Goal: Task Accomplishment & Management: Use online tool/utility

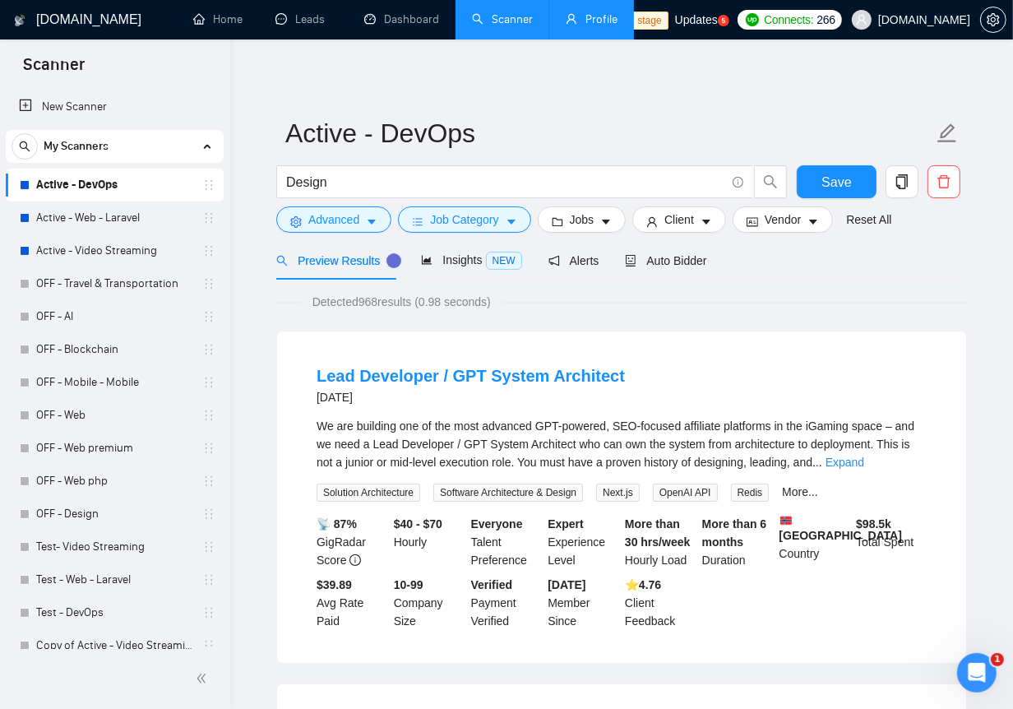
click at [617, 18] on link "Profile" at bounding box center [592, 19] width 52 height 14
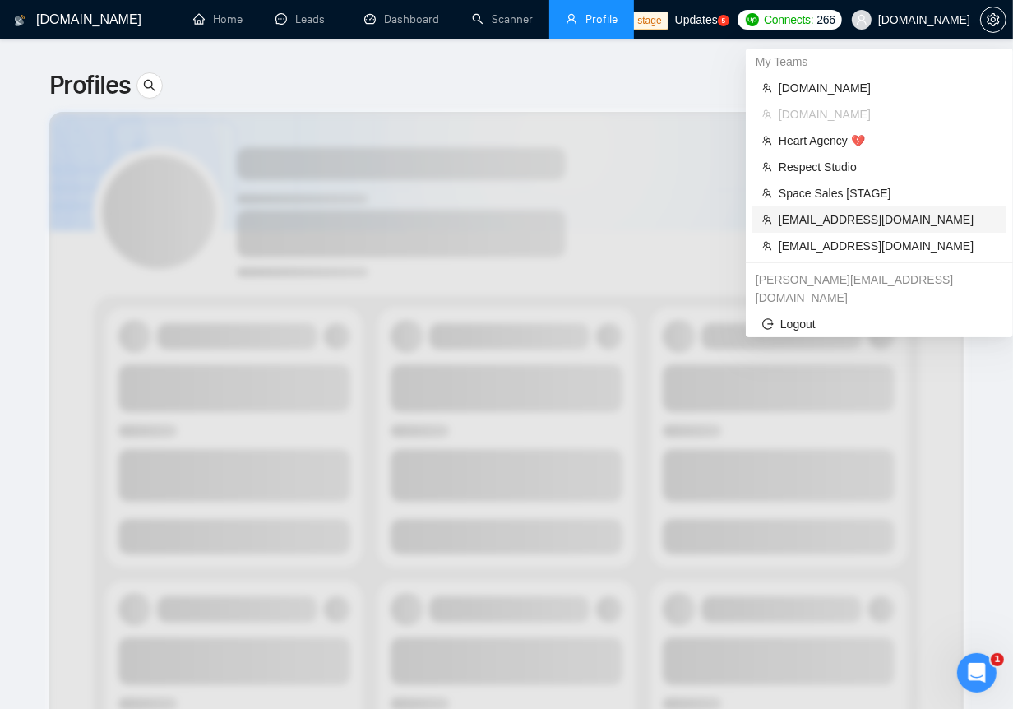
click at [835, 223] on span "[EMAIL_ADDRESS][DOMAIN_NAME]" at bounding box center [888, 219] width 218 height 18
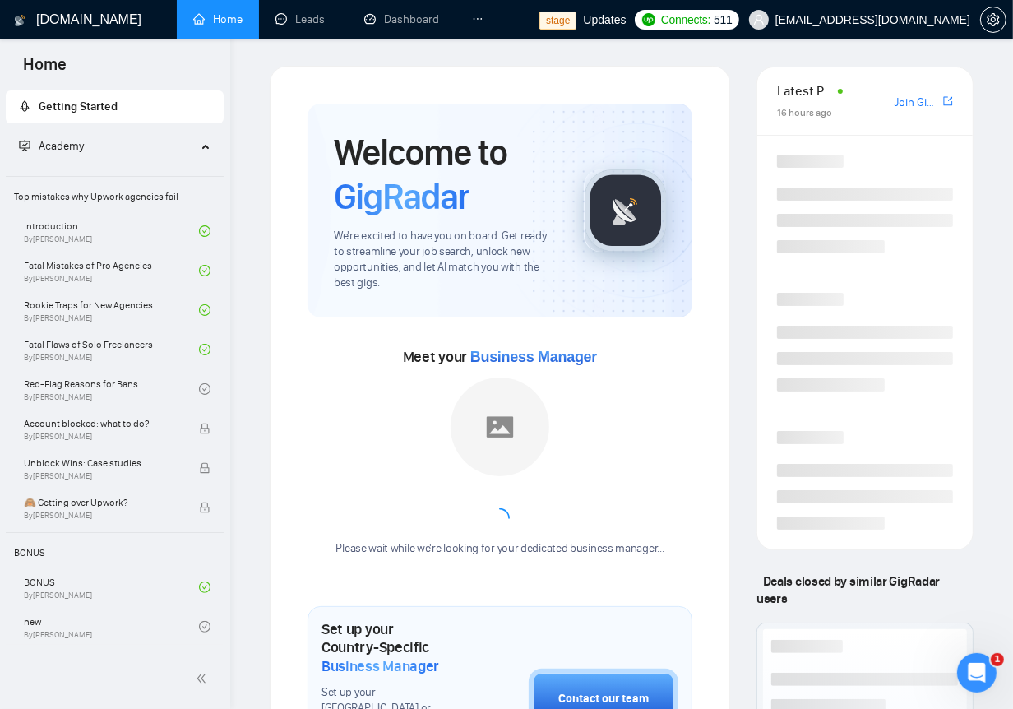
click at [476, 17] on icon "ellipsis" at bounding box center [478, 19] width 12 height 12
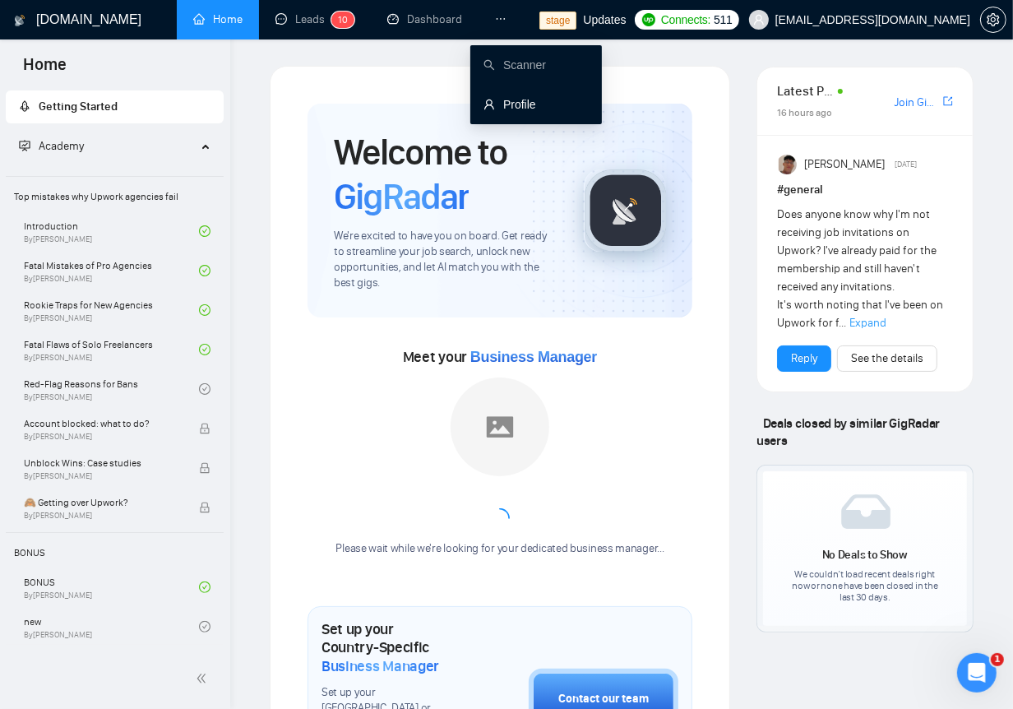
click at [520, 109] on link "Profile" at bounding box center [509, 104] width 53 height 13
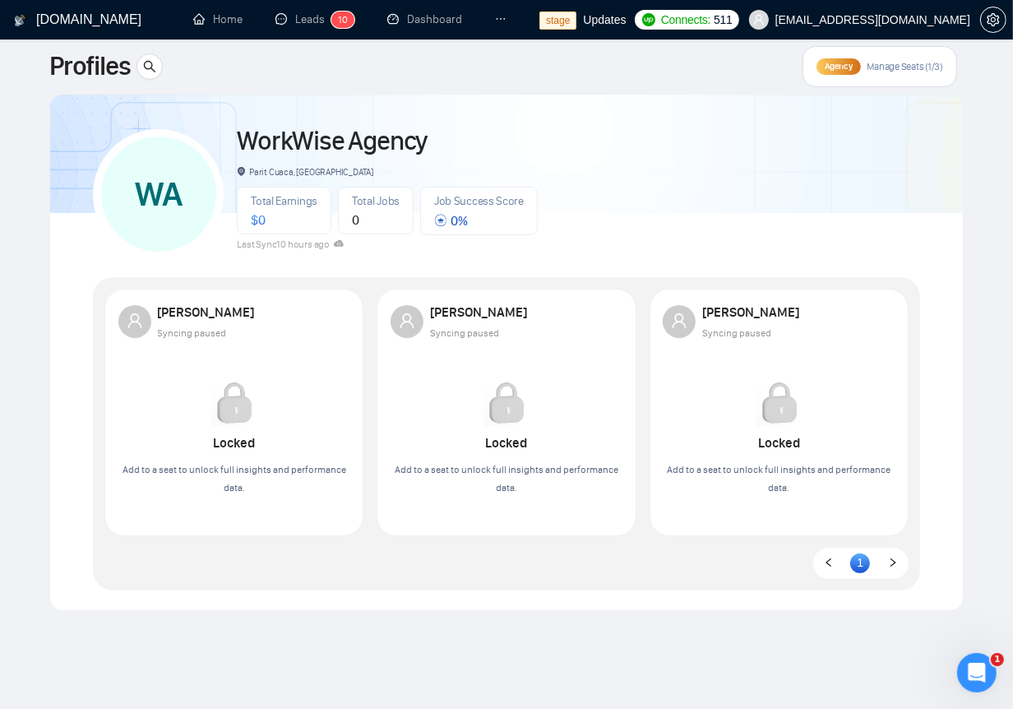
scroll to position [17, 0]
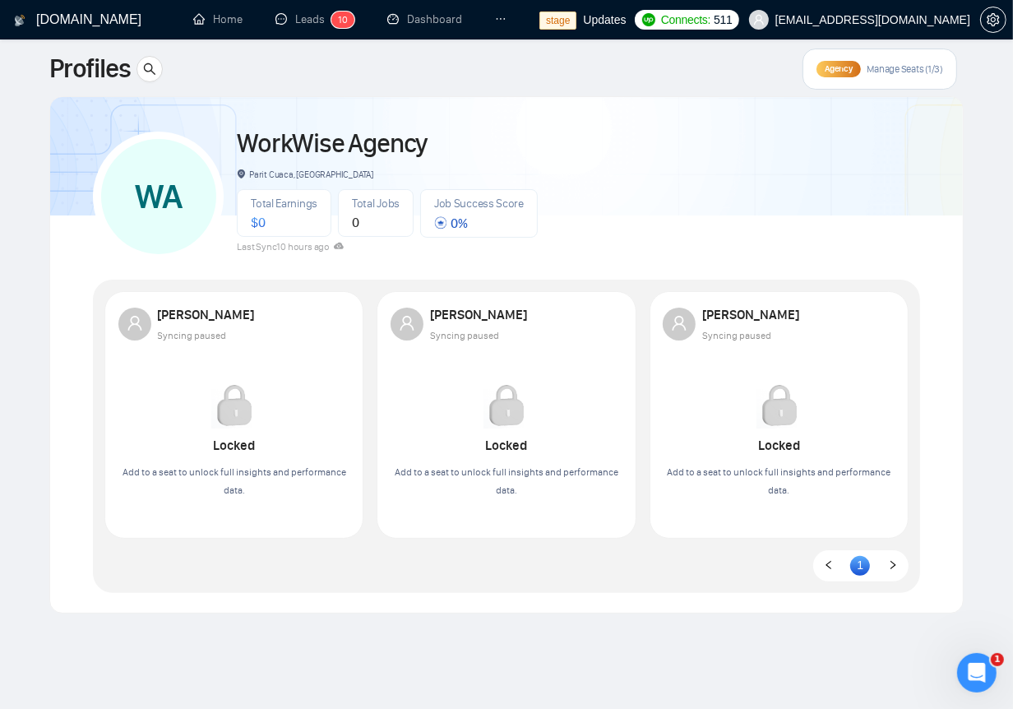
click at [876, 76] on div "Agency Manage Seats (1/3)" at bounding box center [879, 69] width 155 height 41
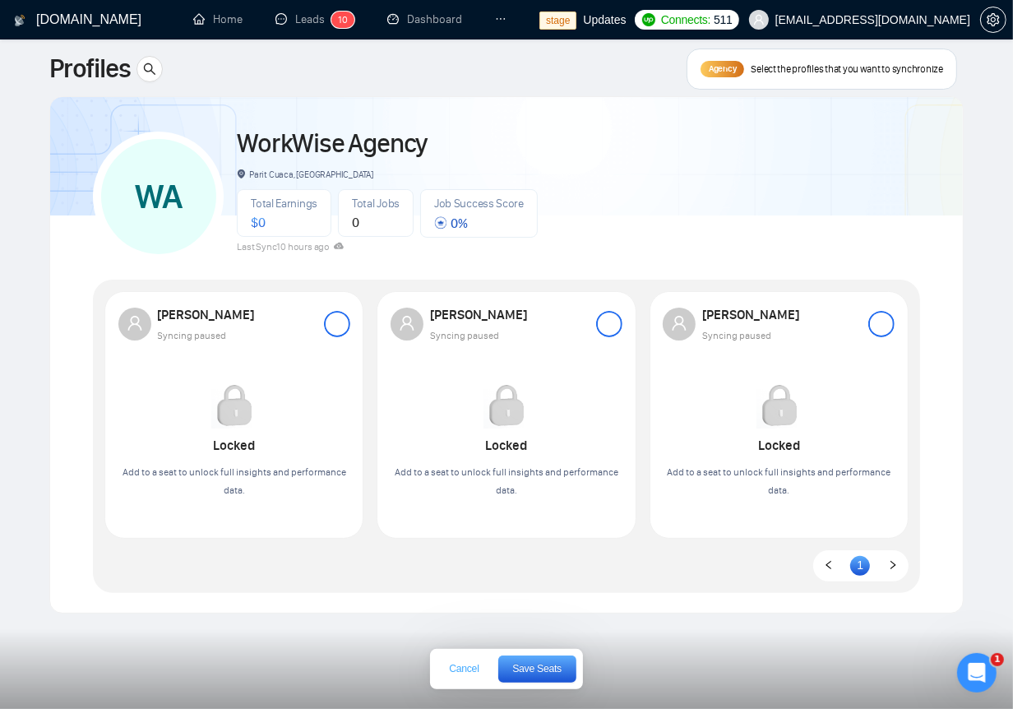
click at [466, 673] on span "Cancel" at bounding box center [464, 668] width 30 height 10
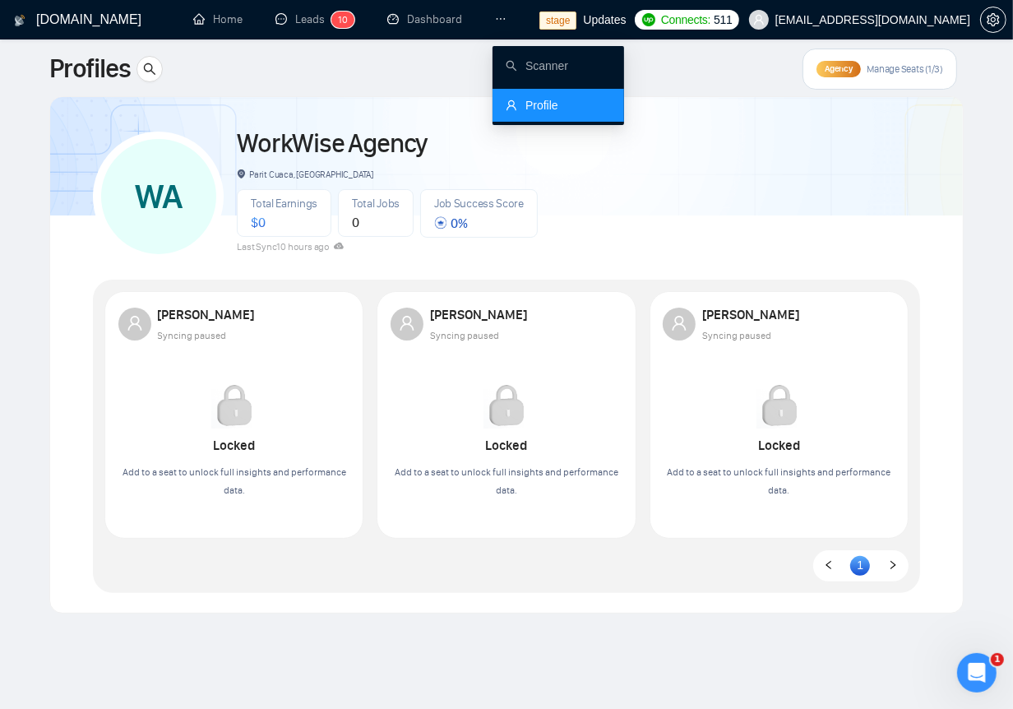
click at [502, 13] on icon "ellipsis" at bounding box center [501, 19] width 12 height 12
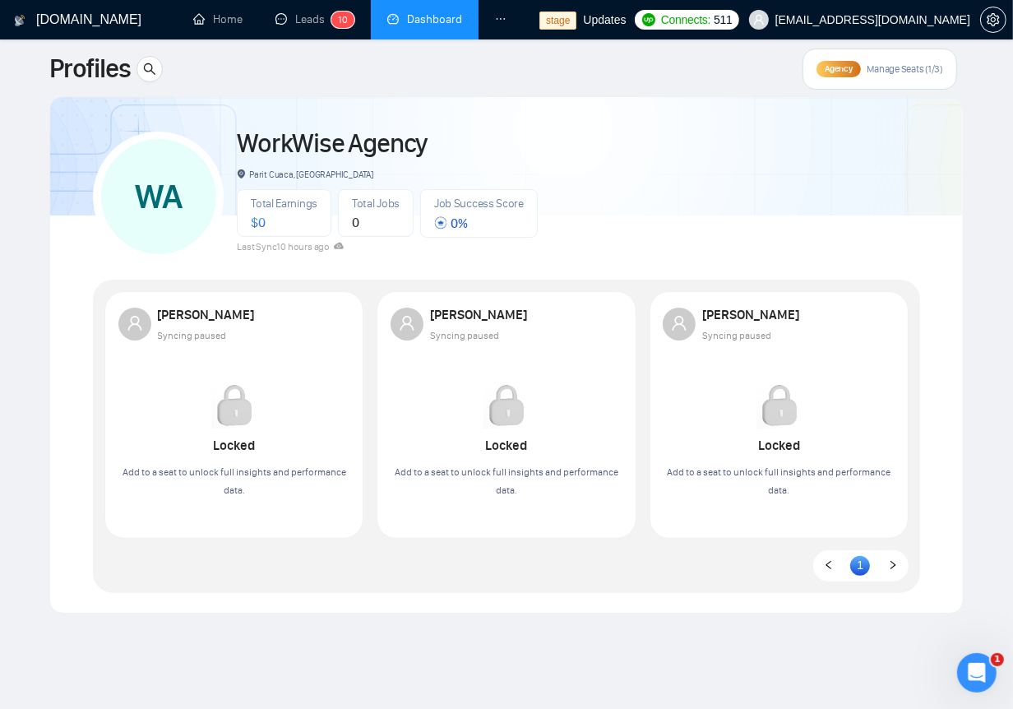
click at [427, 21] on link "Dashboard" at bounding box center [424, 19] width 75 height 14
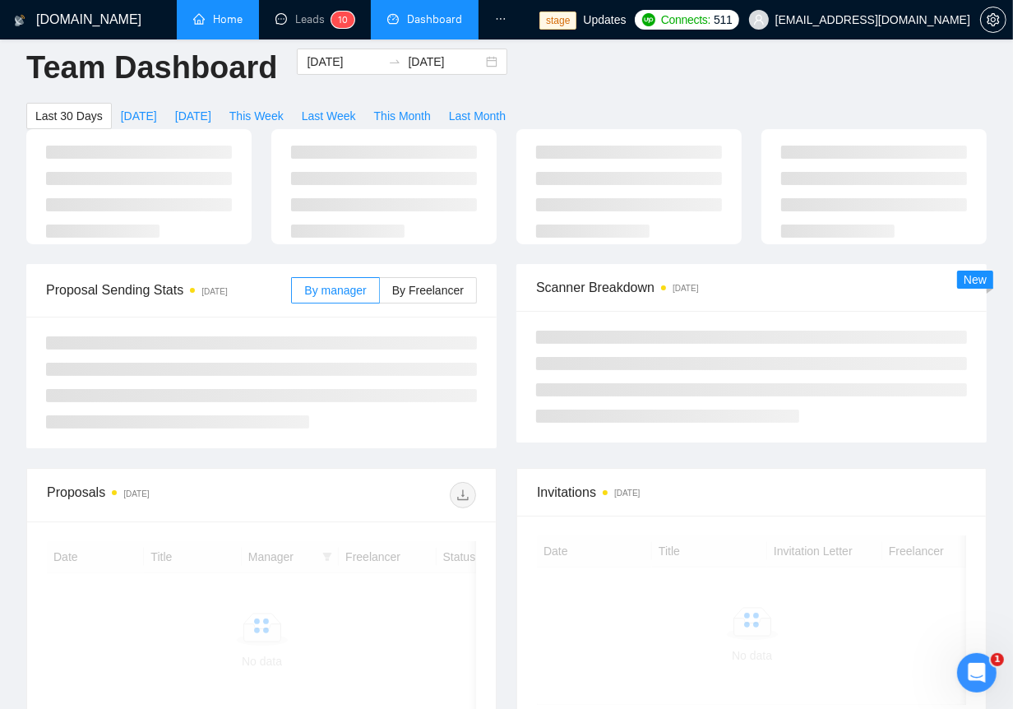
click at [223, 21] on link "Home" at bounding box center [217, 19] width 49 height 14
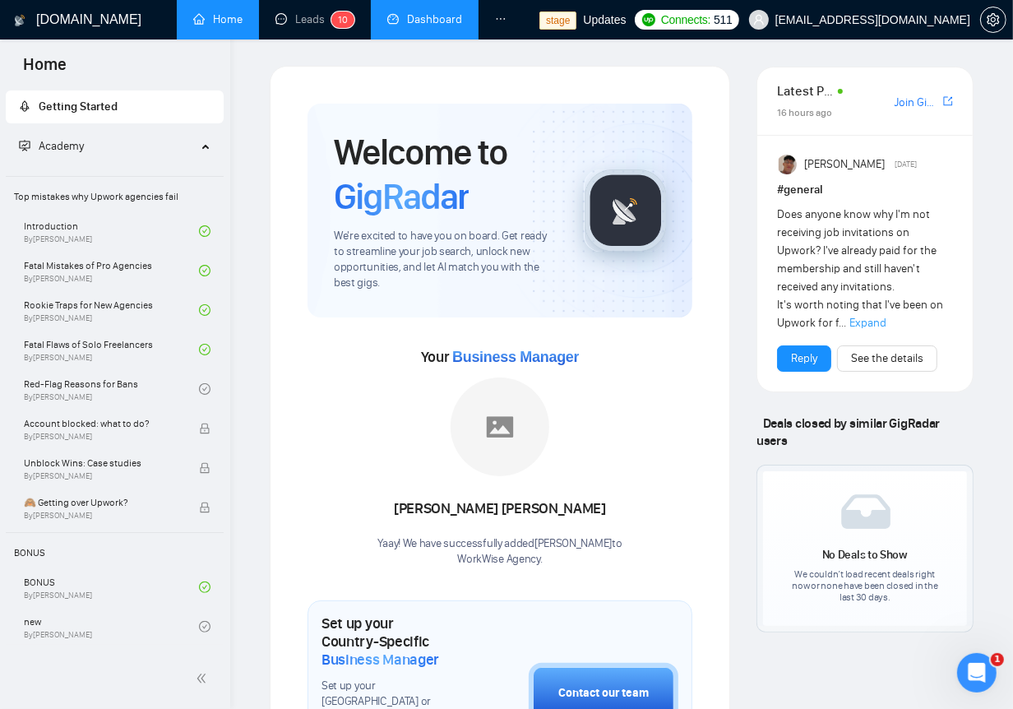
click at [437, 12] on link "Dashboard" at bounding box center [424, 19] width 75 height 14
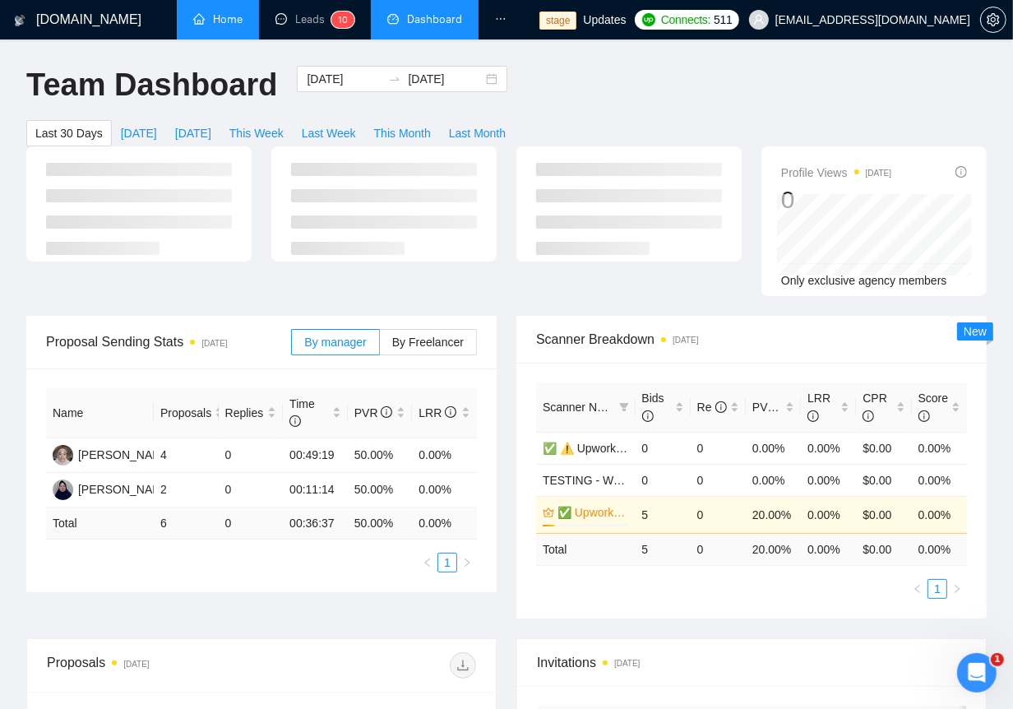
click at [511, 25] on li at bounding box center [500, 19] width 44 height 39
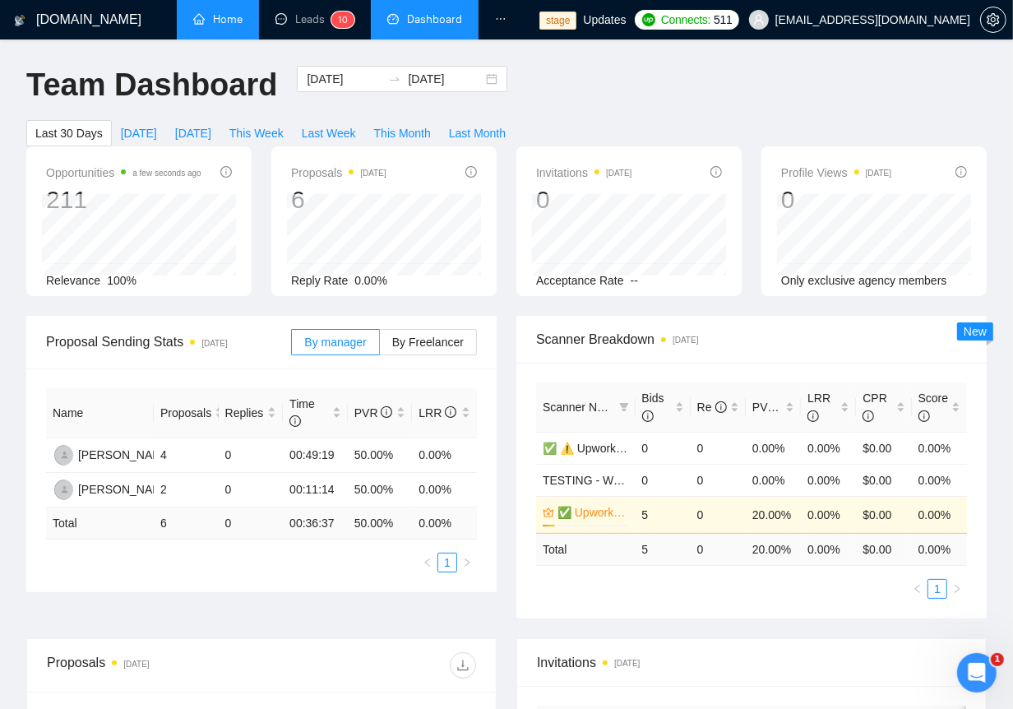
click at [496, 14] on icon "ellipsis" at bounding box center [501, 19] width 12 height 12
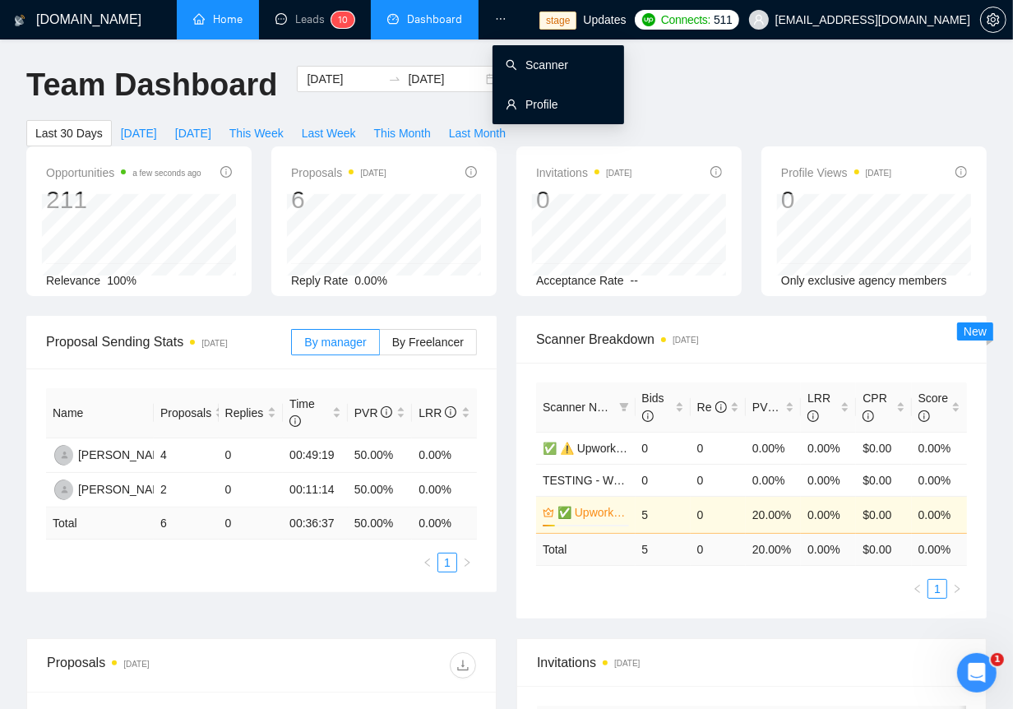
click at [521, 67] on link "Scanner" at bounding box center [537, 64] width 62 height 13
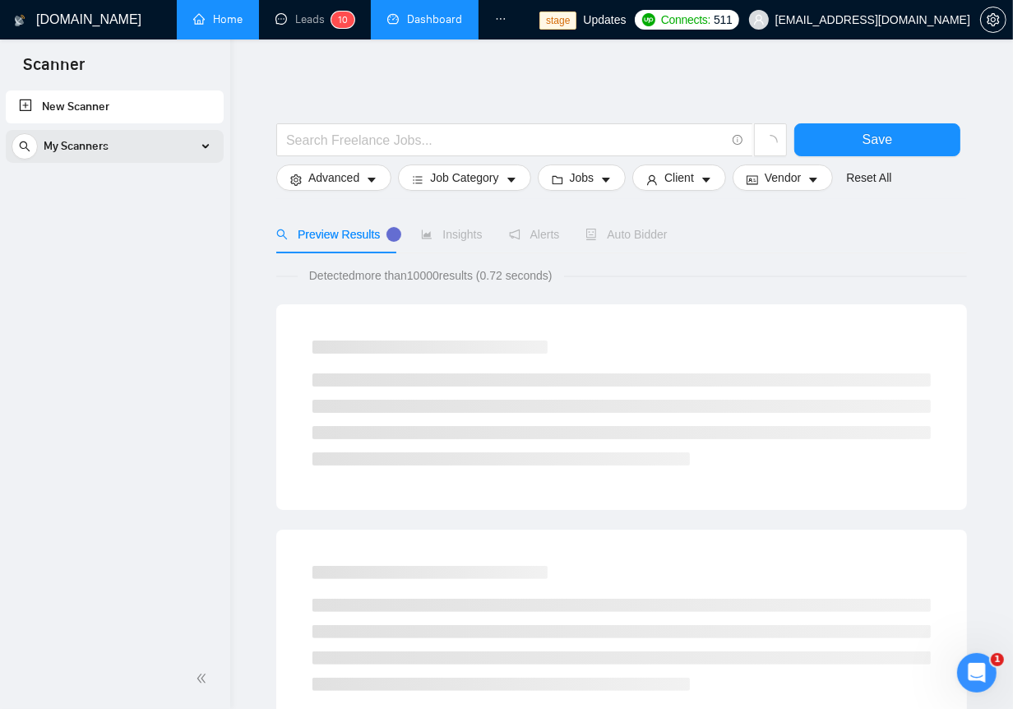
click at [178, 150] on div "My Scanners" at bounding box center [115, 146] width 206 height 33
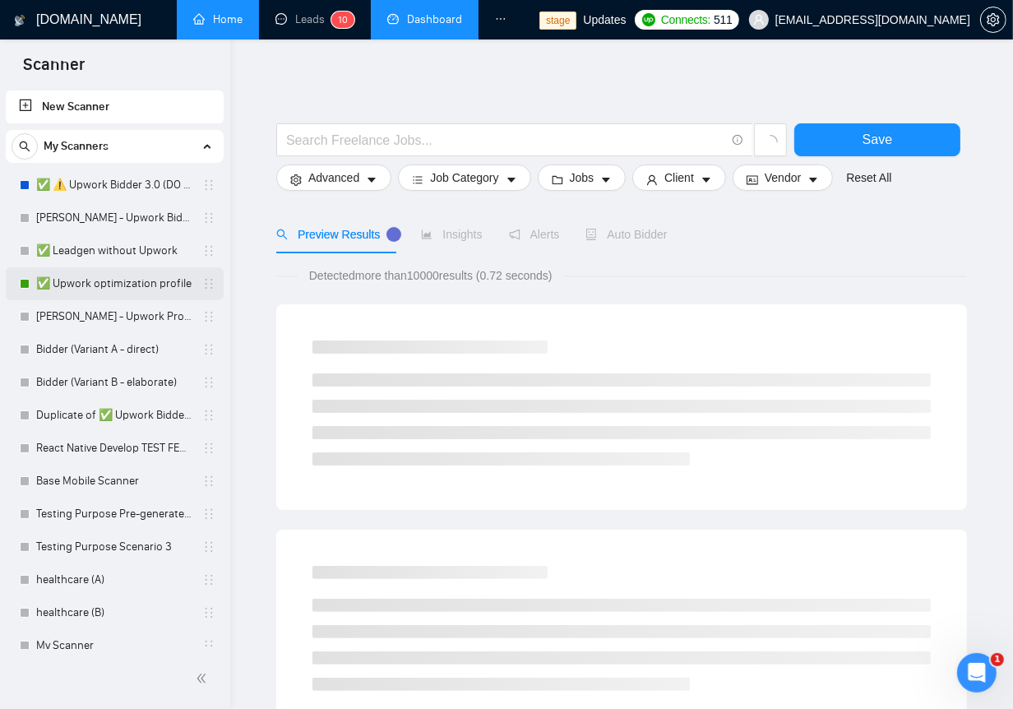
click at [157, 294] on link "✅ Upwork optimization profile" at bounding box center [114, 283] width 156 height 33
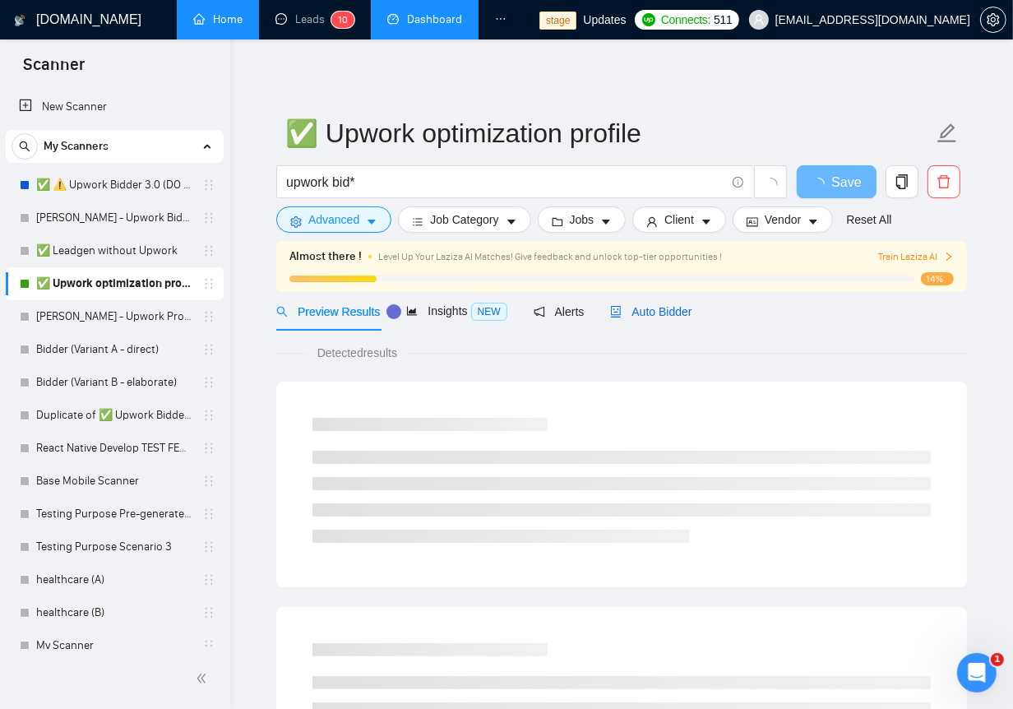
click at [687, 316] on span "Auto Bidder" at bounding box center [650, 311] width 81 height 13
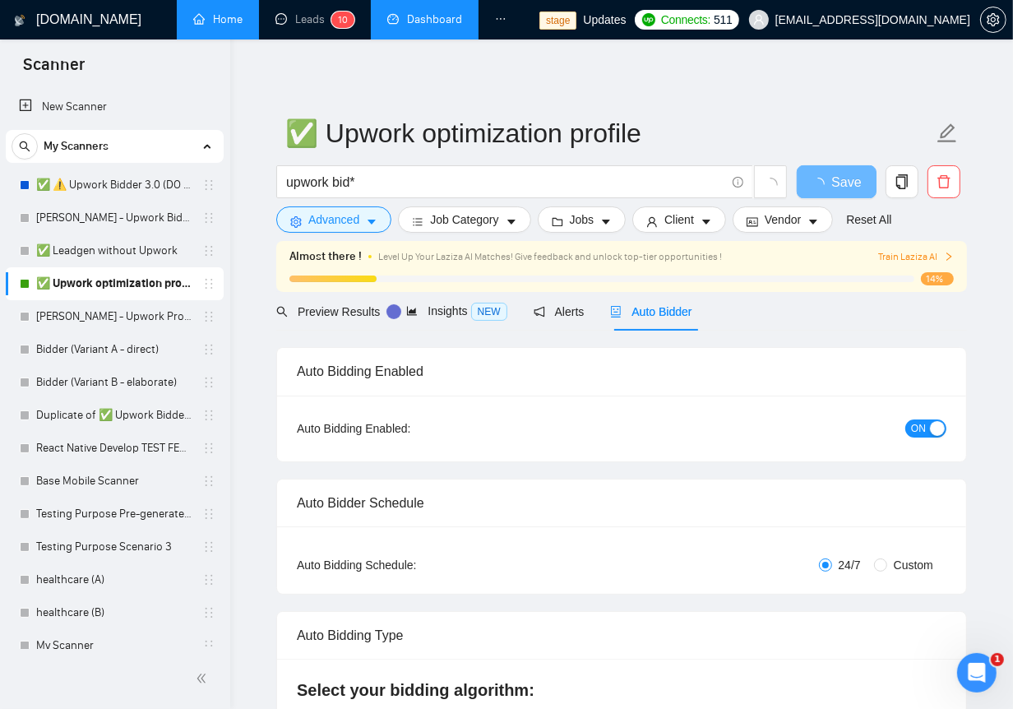
checkbox input "true"
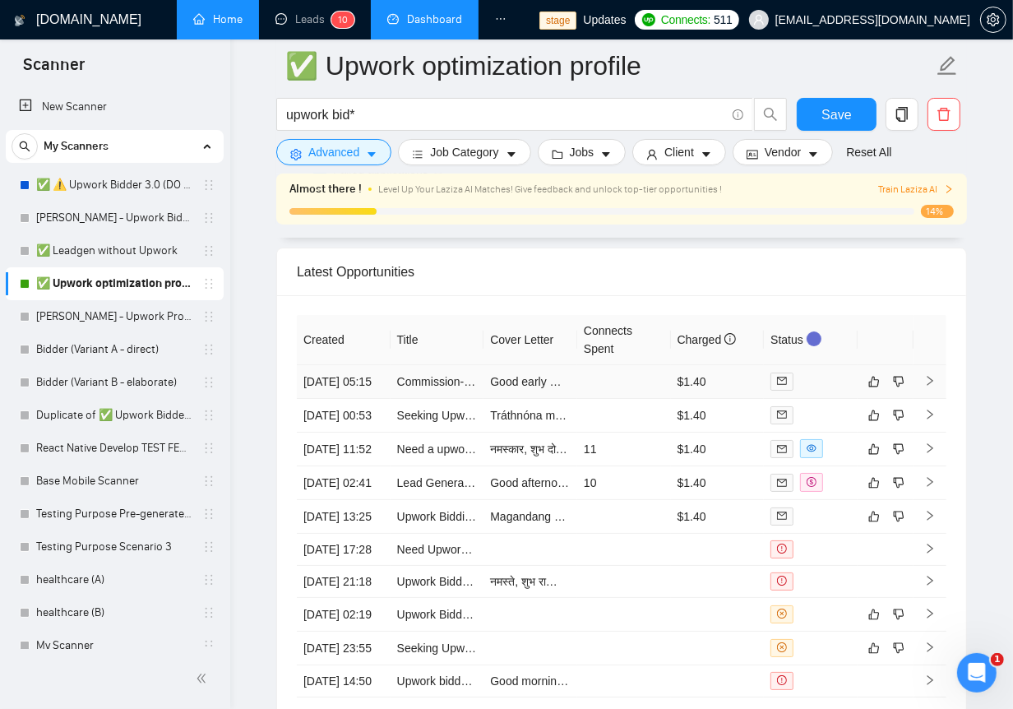
scroll to position [4356, 0]
click at [649, 363] on td at bounding box center [624, 380] width 94 height 34
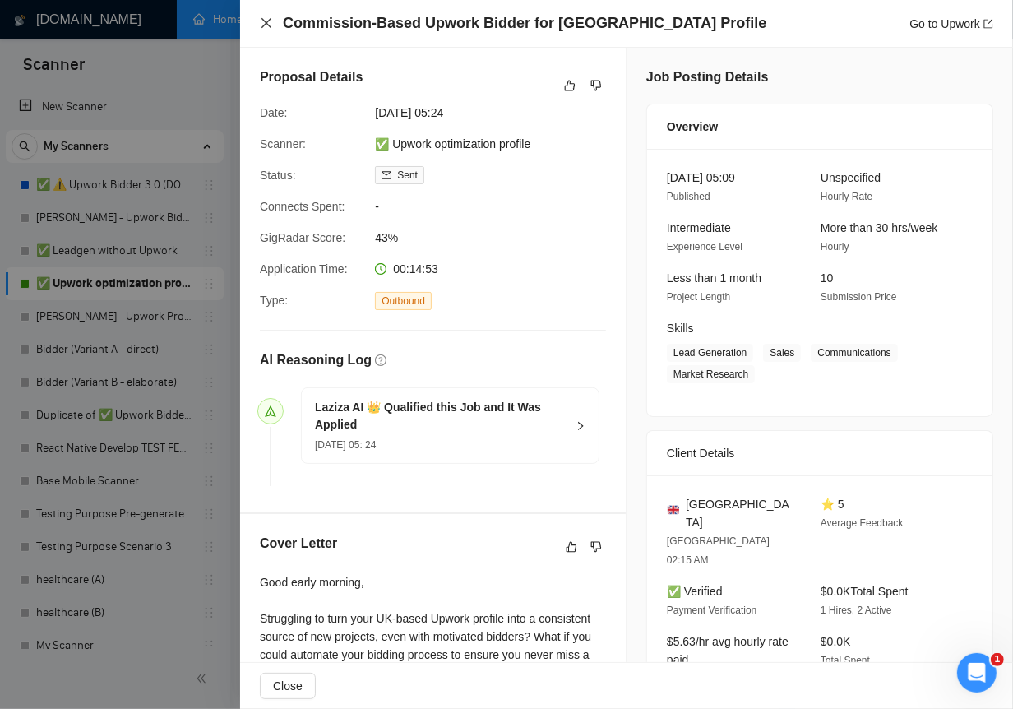
click at [266, 21] on icon "close" at bounding box center [266, 22] width 13 height 13
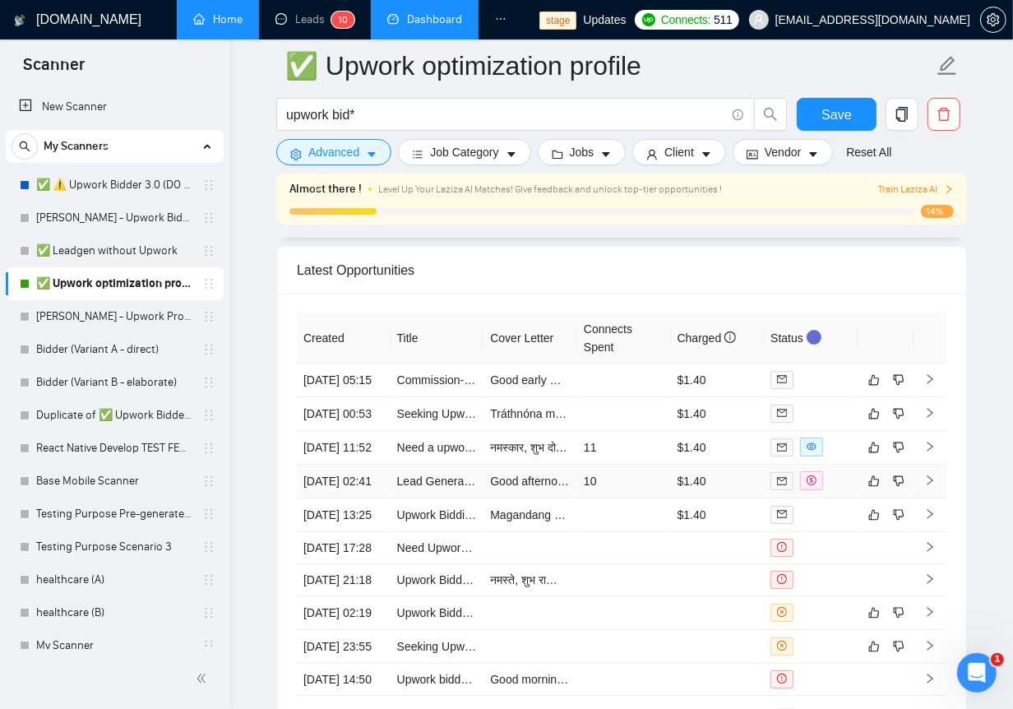
click at [839, 490] on div at bounding box center [810, 480] width 81 height 19
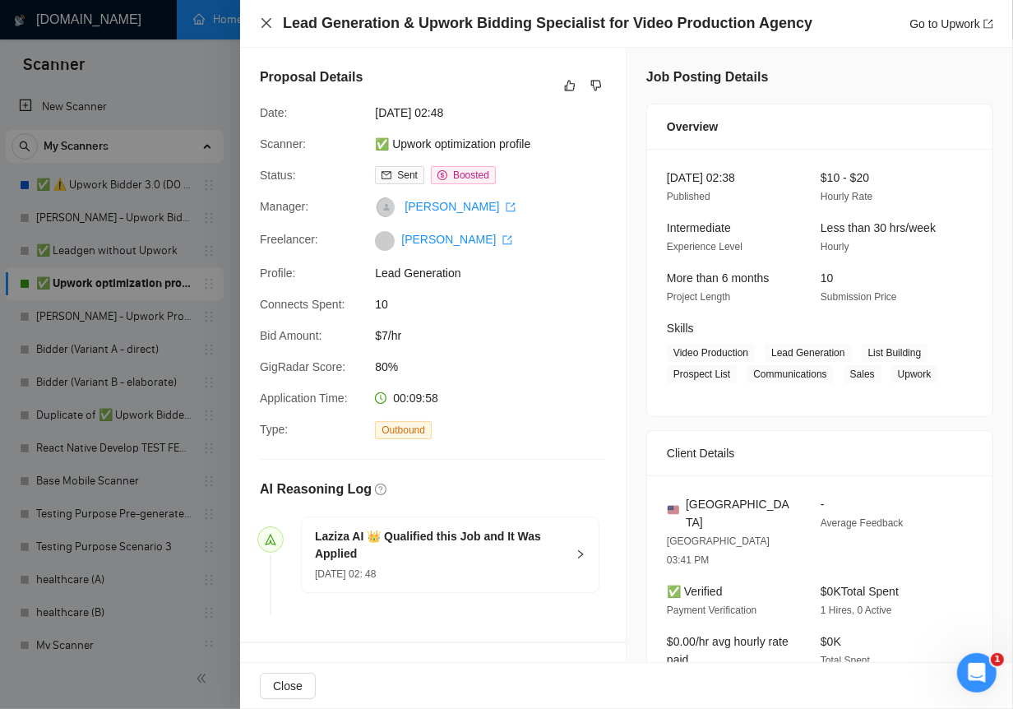
click at [265, 21] on icon "close" at bounding box center [266, 23] width 10 height 10
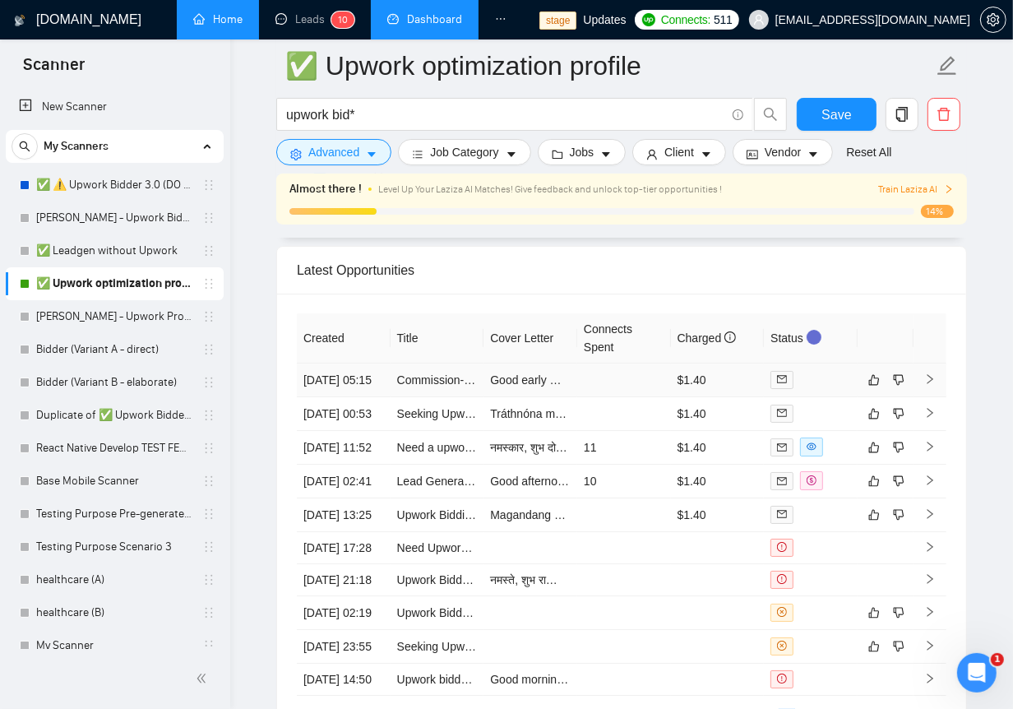
click at [607, 391] on td at bounding box center [624, 380] width 94 height 34
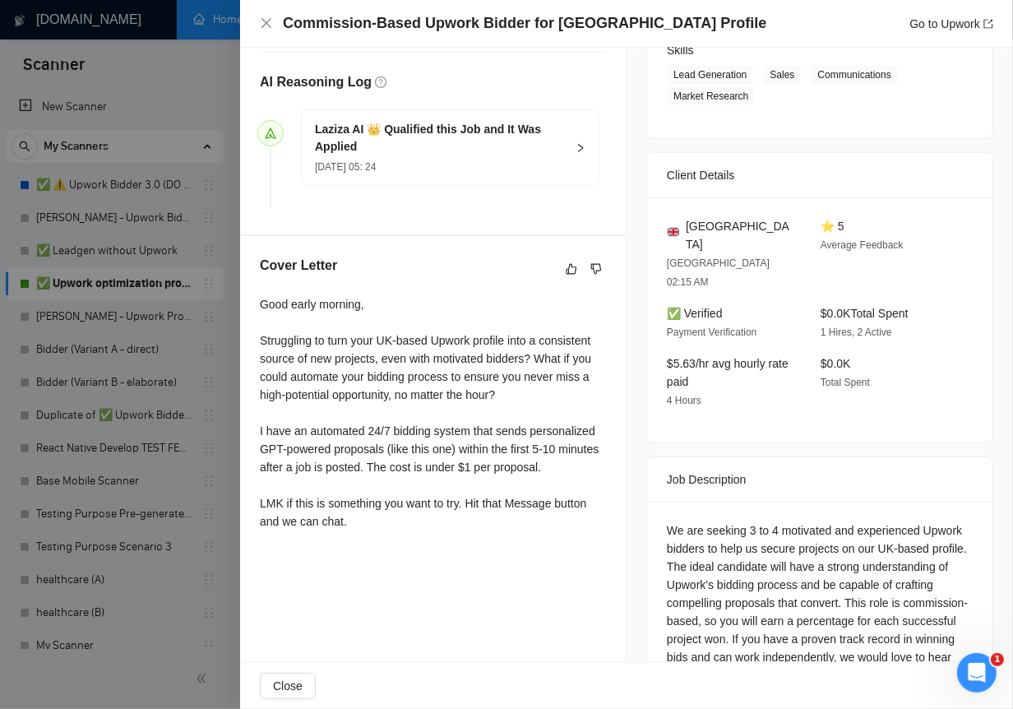
scroll to position [306, 0]
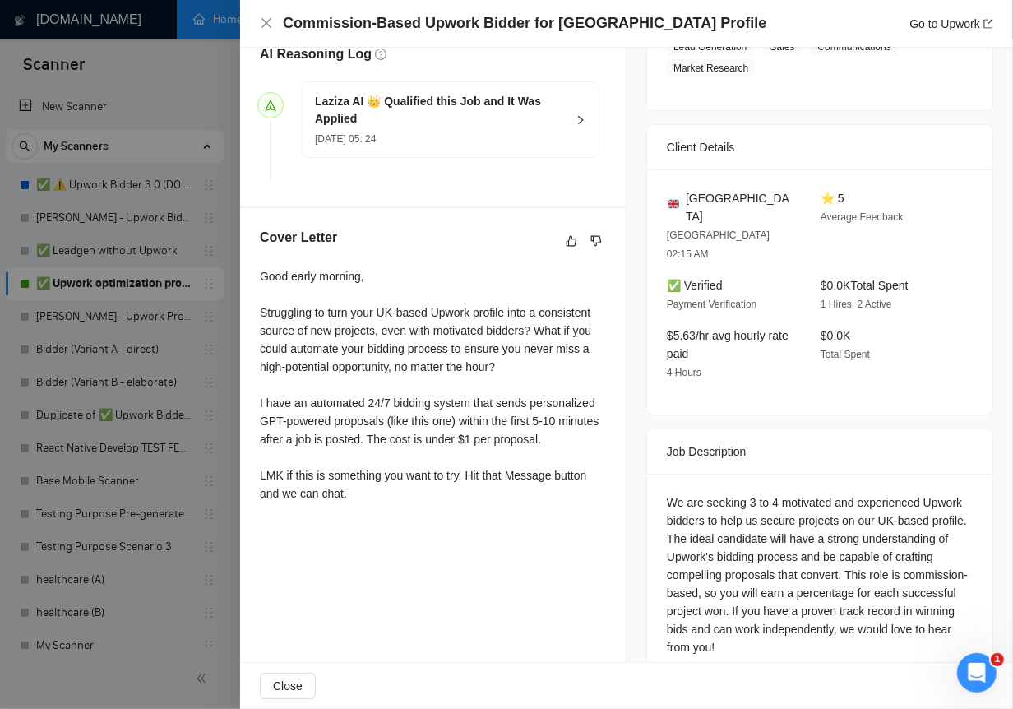
click at [164, 229] on div at bounding box center [506, 354] width 1013 height 709
